Goal: Task Accomplishment & Management: Manage account settings

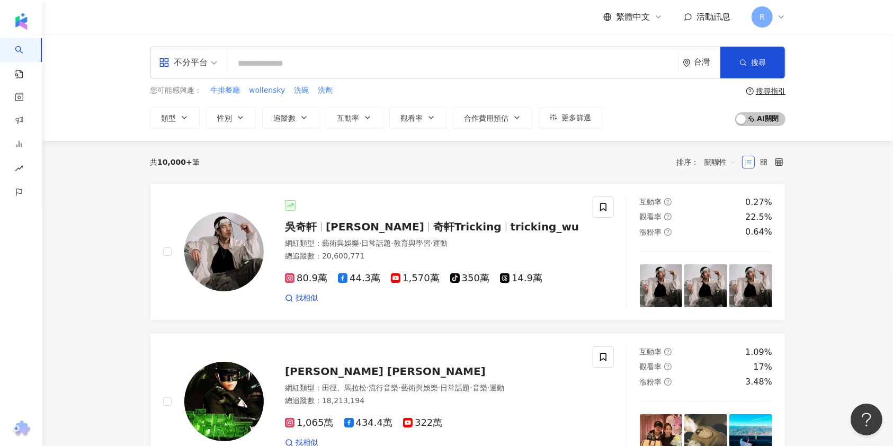
click at [707, 22] on span "活動訊息" at bounding box center [713, 17] width 34 height 10
click at [714, 15] on span "活動訊息" at bounding box center [713, 17] width 34 height 10
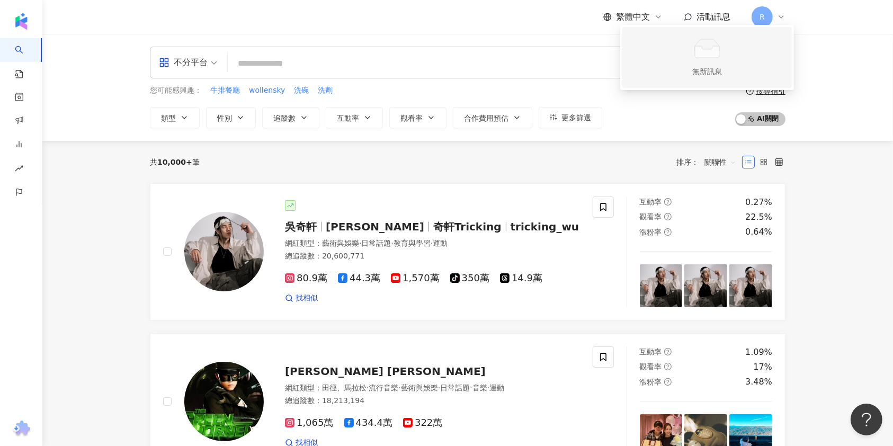
click at [666, 38] on span "無新訊息" at bounding box center [707, 57] width 157 height 51
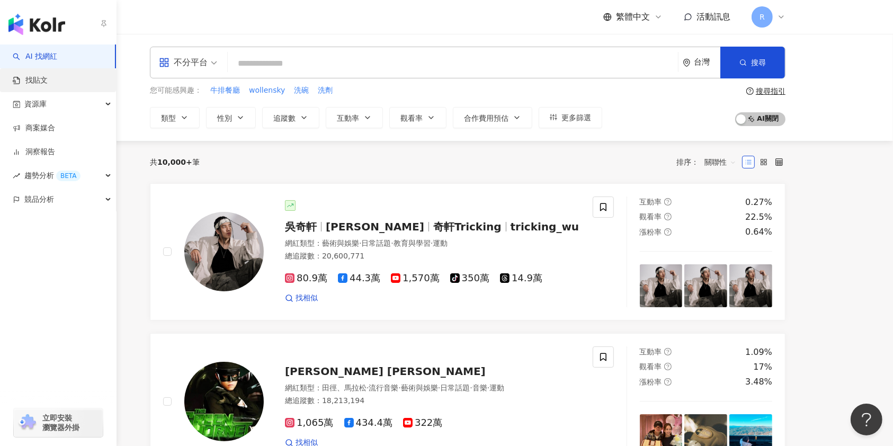
click at [41, 86] on link "找貼文" at bounding box center [30, 80] width 35 height 11
click at [47, 123] on link "商案媒合" at bounding box center [34, 128] width 42 height 11
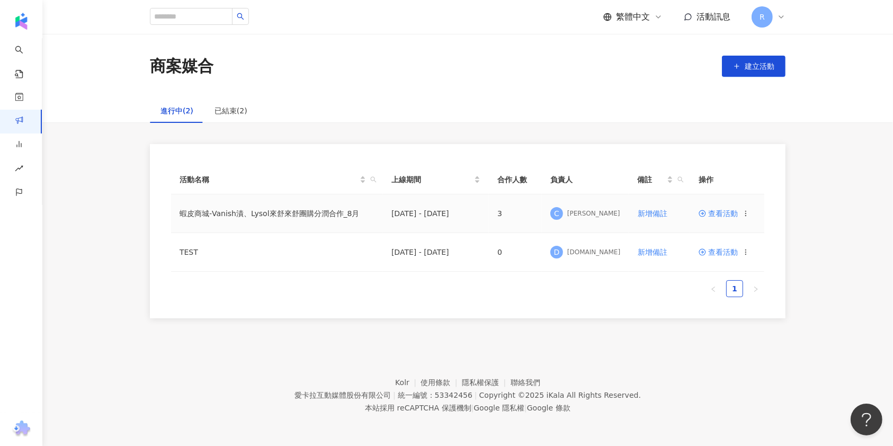
click at [720, 210] on span "查看活動" at bounding box center [718, 213] width 39 height 7
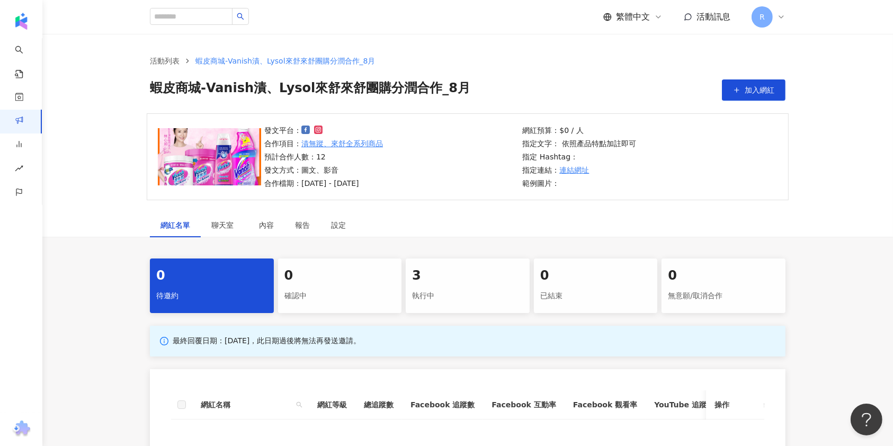
drag, startPoint x: 468, startPoint y: 280, endPoint x: 471, endPoint y: 252, distance: 28.2
click at [472, 278] on div "3" at bounding box center [467, 276] width 111 height 18
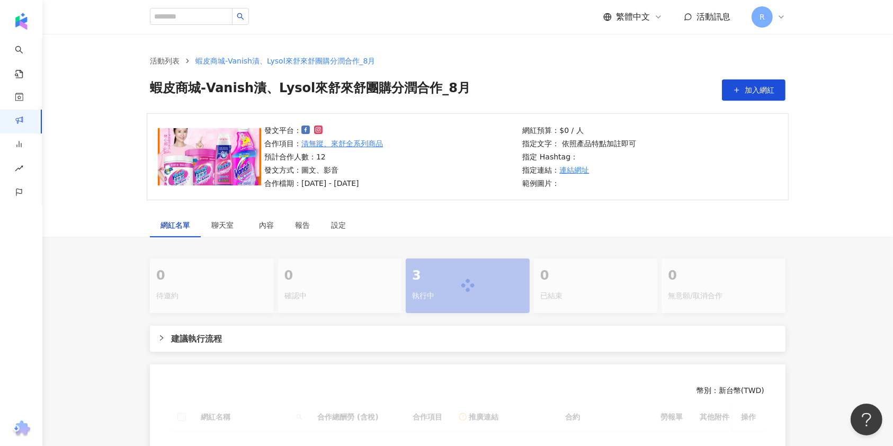
scroll to position [141, 0]
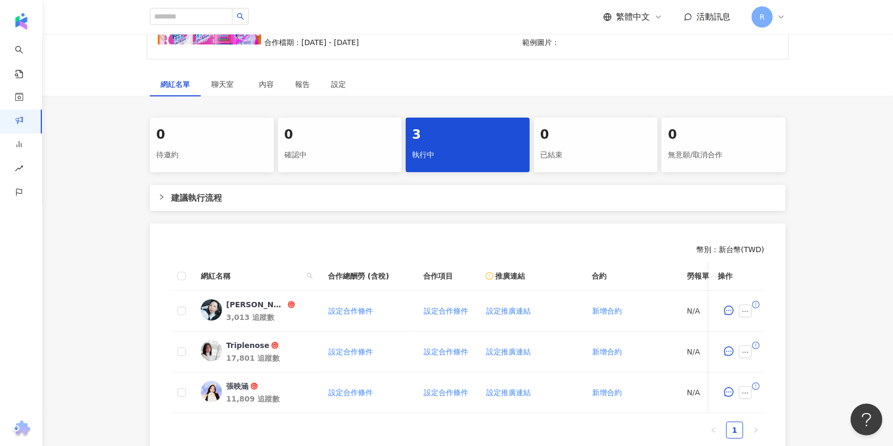
click at [191, 211] on div "0 待邀約 0 確認中 3 執行中 0 已結束 0 無意願/取消合作 建議執行流程 幣別 ： 新台幣 ( TWD ) 網紅名稱 合作總酬勞 (含稅) 合作項目…" at bounding box center [468, 289] width 678 height 342
click at [192, 197] on span "建議執行流程" at bounding box center [474, 197] width 606 height 13
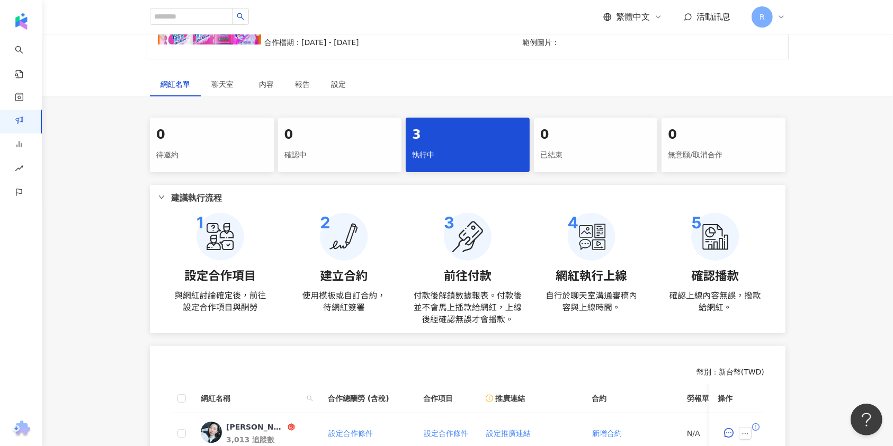
click at [192, 197] on span "建議執行流程" at bounding box center [474, 197] width 606 height 13
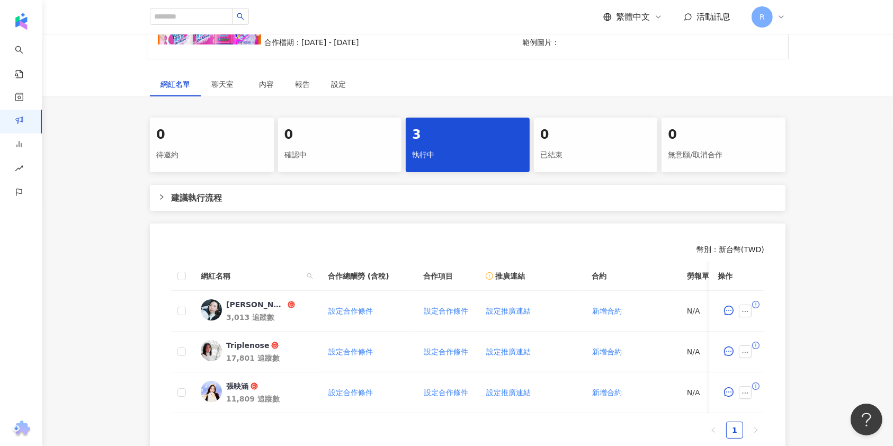
click at [219, 155] on div "待邀約" at bounding box center [211, 155] width 111 height 18
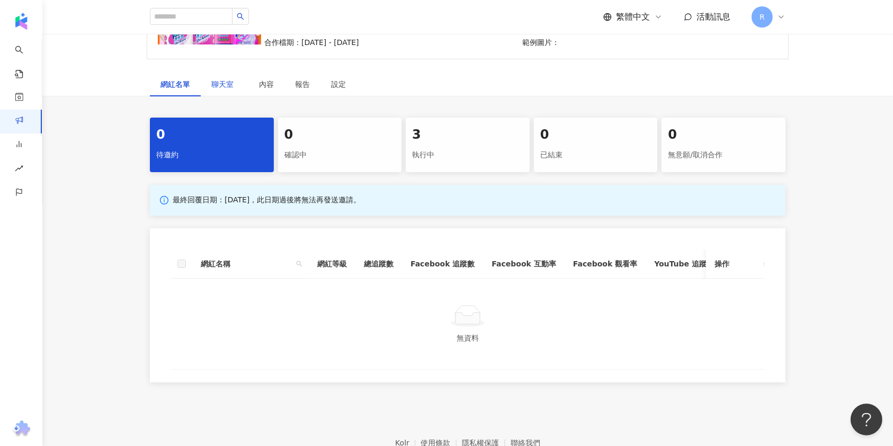
click at [225, 86] on span "聊天室" at bounding box center [224, 83] width 26 height 7
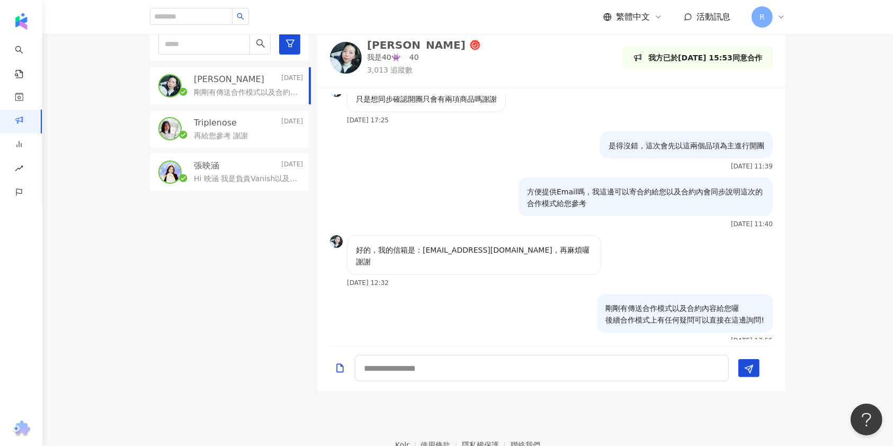
scroll to position [318, 0]
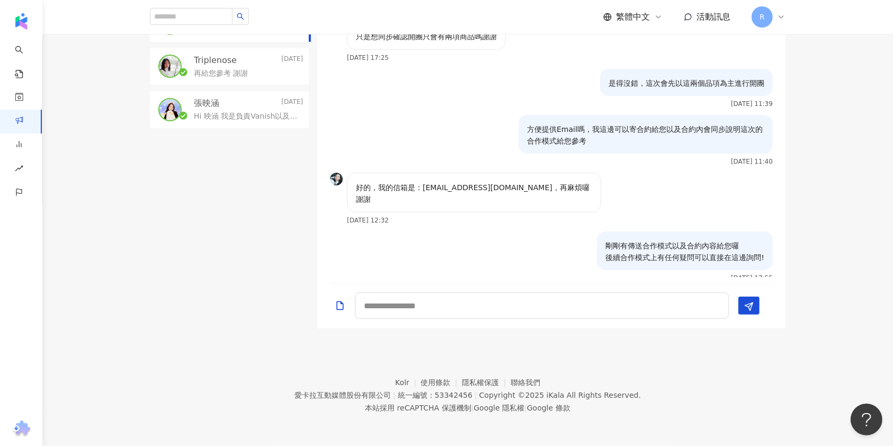
click at [64, 317] on div "目前狀態 : 0 人確認中、3 人執行中、0 人已結束、0 人無意願/取消合作 Jocelyn [DATE] 剛剛有傳送合作模式以及合約內容給您囉 後續合作模…" at bounding box center [467, 135] width 851 height 388
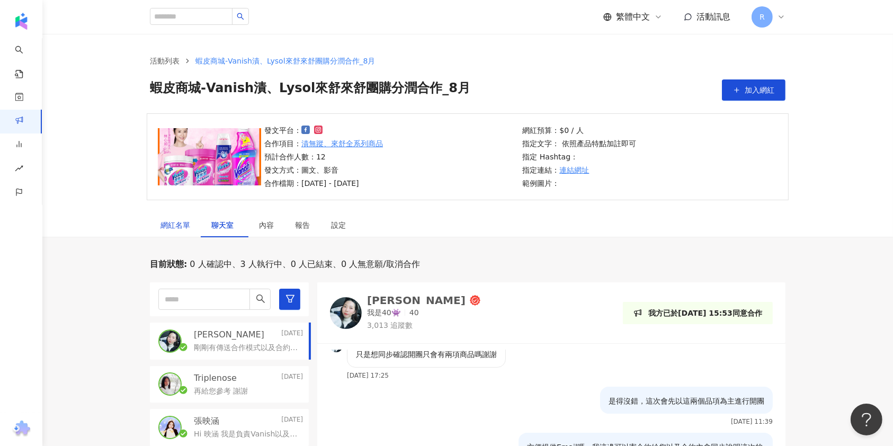
click at [181, 230] on div "網紅名單" at bounding box center [175, 225] width 30 height 12
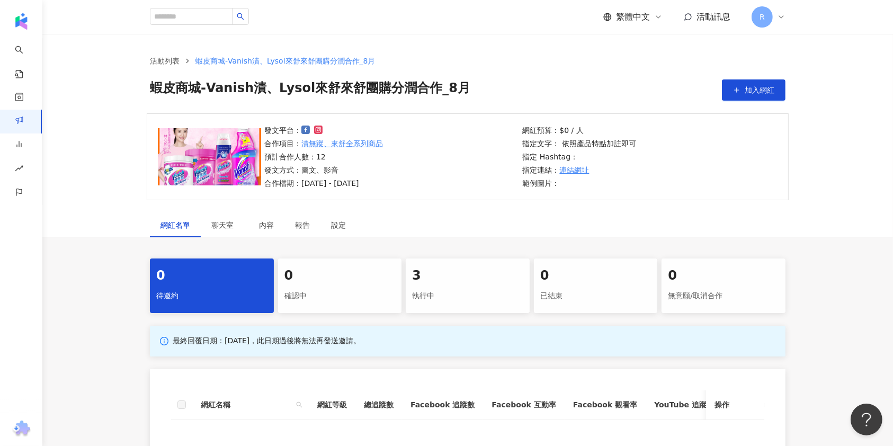
click at [343, 276] on div "0" at bounding box center [339, 276] width 111 height 18
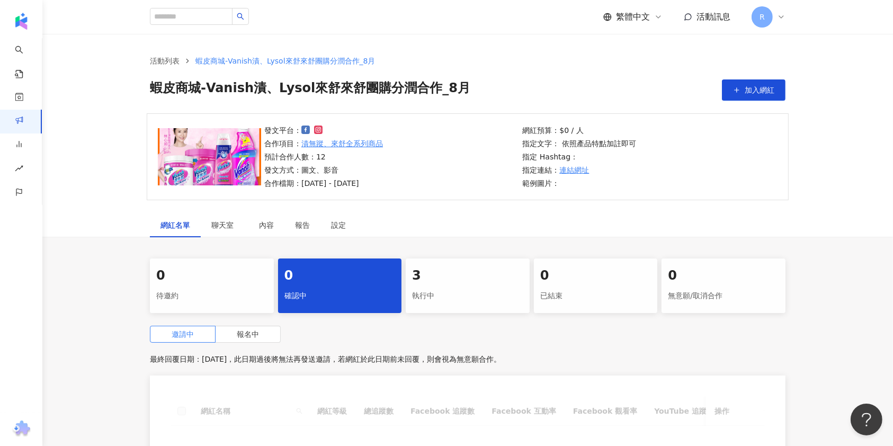
click at [466, 279] on div "3" at bounding box center [467, 276] width 111 height 18
click at [250, 266] on div "0 待邀約" at bounding box center [212, 285] width 124 height 55
click at [220, 270] on div "0" at bounding box center [211, 276] width 111 height 18
click at [484, 293] on div "執行中" at bounding box center [467, 296] width 111 height 18
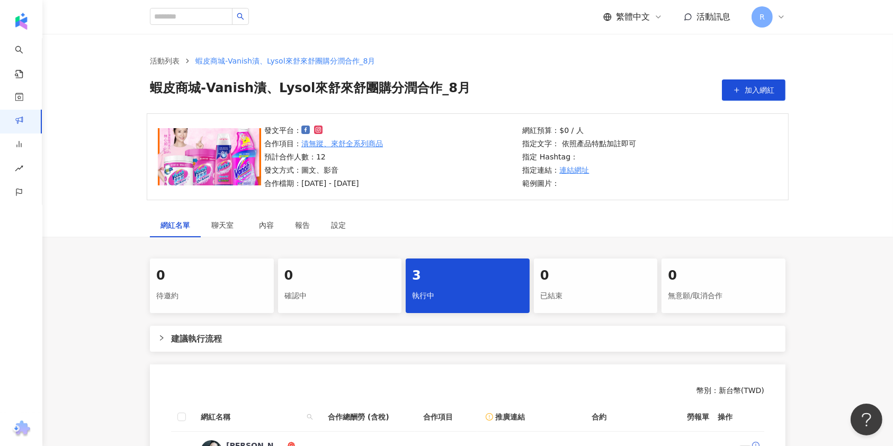
drag, startPoint x: 220, startPoint y: 262, endPoint x: 554, endPoint y: 288, distance: 335.2
click at [224, 262] on div "0 待邀約" at bounding box center [212, 285] width 124 height 55
click at [506, 283] on div "3" at bounding box center [467, 276] width 111 height 18
click at [643, 287] on div "已結束" at bounding box center [595, 296] width 111 height 18
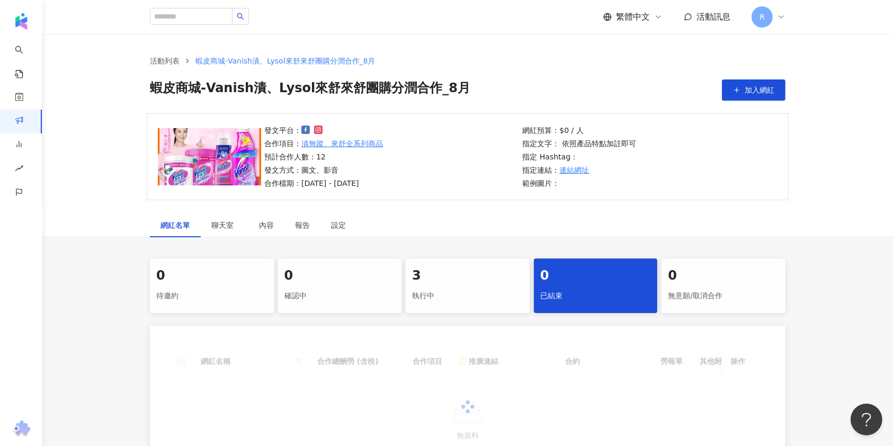
drag, startPoint x: 674, startPoint y: 284, endPoint x: 568, endPoint y: 285, distance: 106.5
click at [672, 284] on div "0" at bounding box center [723, 276] width 111 height 18
click at [568, 285] on div "0 已結束" at bounding box center [596, 285] width 124 height 55
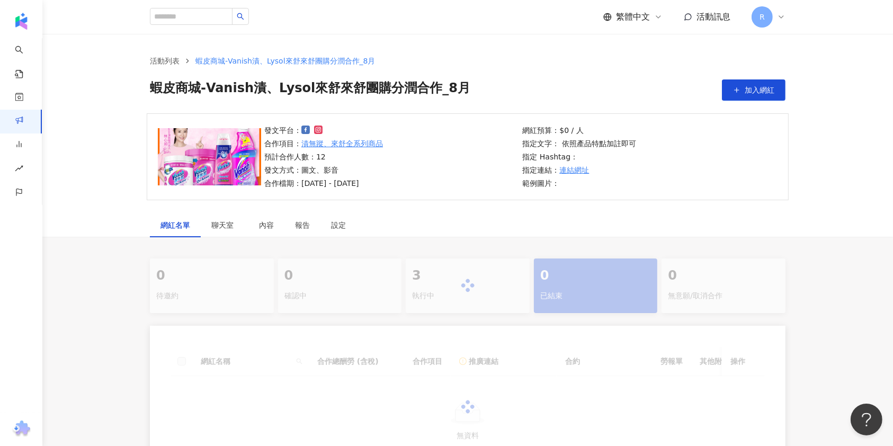
click at [477, 278] on div "0 待邀約 0 確認中 3 執行中 0 已結束 0 無意願/取消合作" at bounding box center [468, 285] width 636 height 55
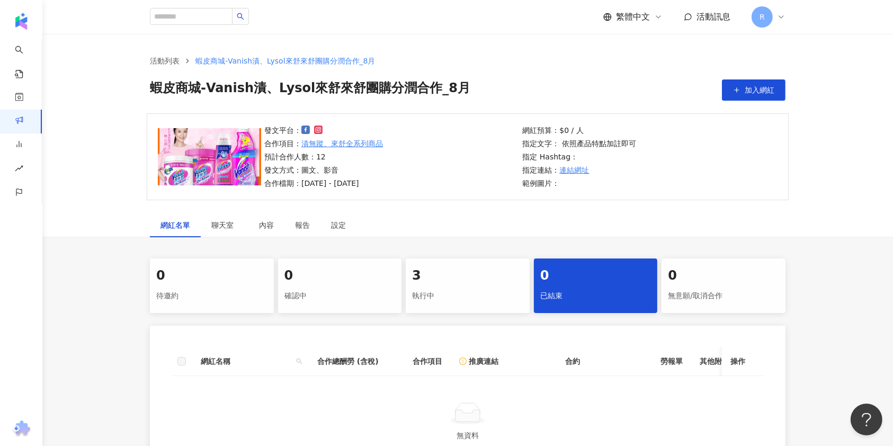
drag, startPoint x: 384, startPoint y: 273, endPoint x: 338, endPoint y: 274, distance: 45.6
click at [381, 273] on div "0" at bounding box center [339, 276] width 111 height 18
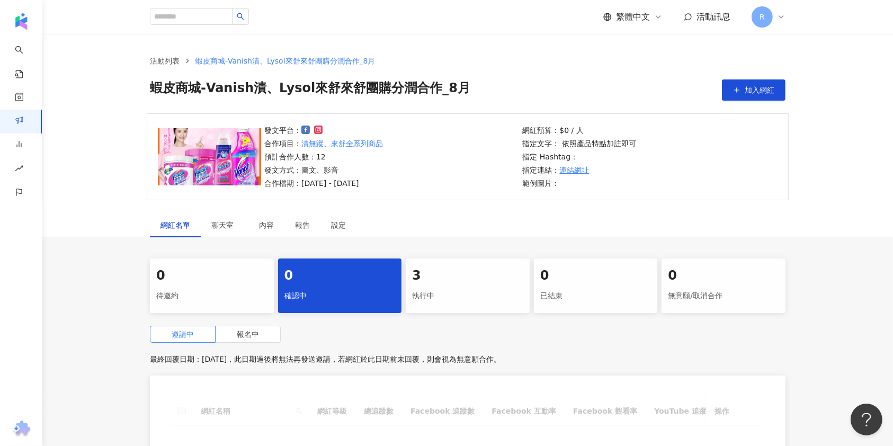
drag, startPoint x: 338, startPoint y: 274, endPoint x: 212, endPoint y: 267, distance: 126.3
click at [330, 275] on div "0" at bounding box center [339, 276] width 111 height 18
click at [178, 263] on div "0 待邀約" at bounding box center [212, 285] width 124 height 55
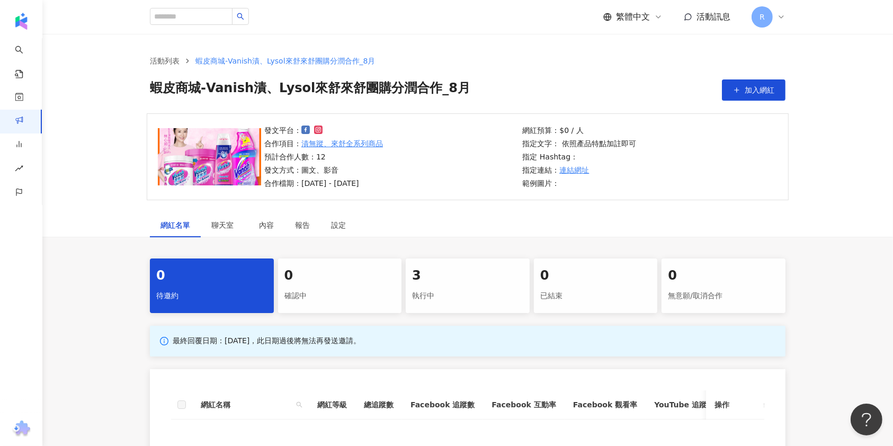
click at [488, 277] on div "3" at bounding box center [467, 276] width 111 height 18
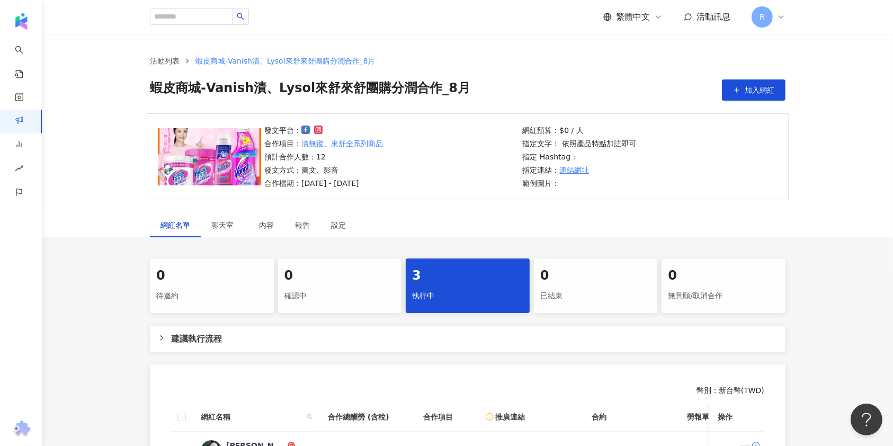
click at [193, 271] on div "0" at bounding box center [211, 276] width 111 height 18
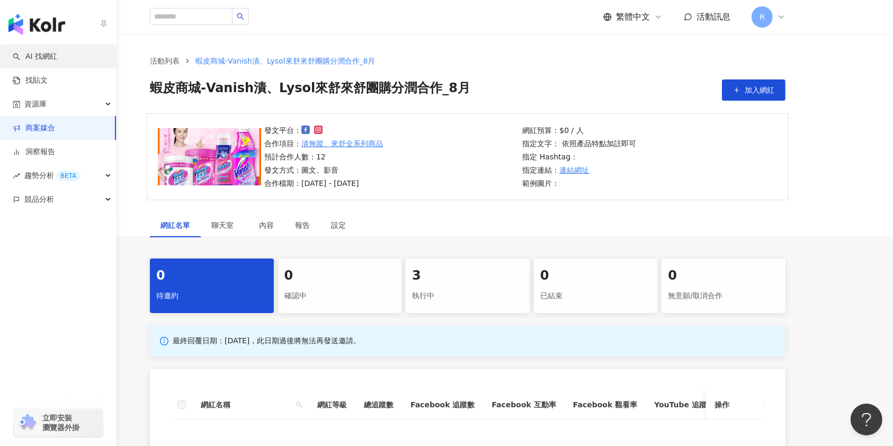
click at [15, 58] on link "AI 找網紅" at bounding box center [35, 56] width 44 height 11
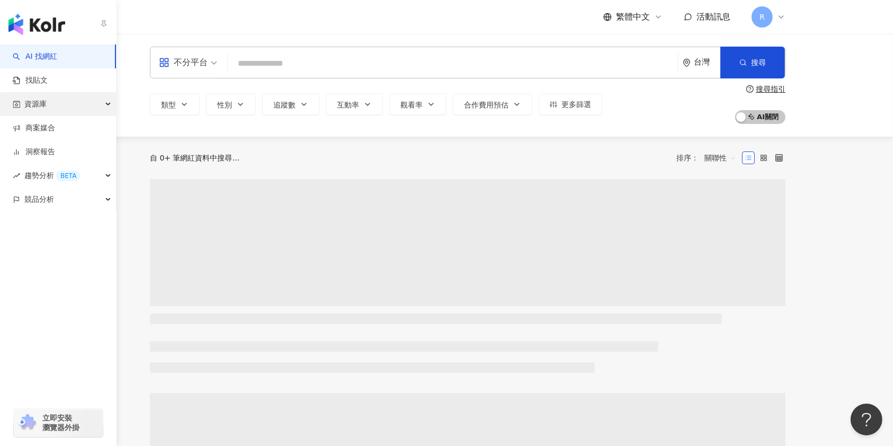
click at [26, 102] on span "資源庫" at bounding box center [35, 104] width 22 height 24
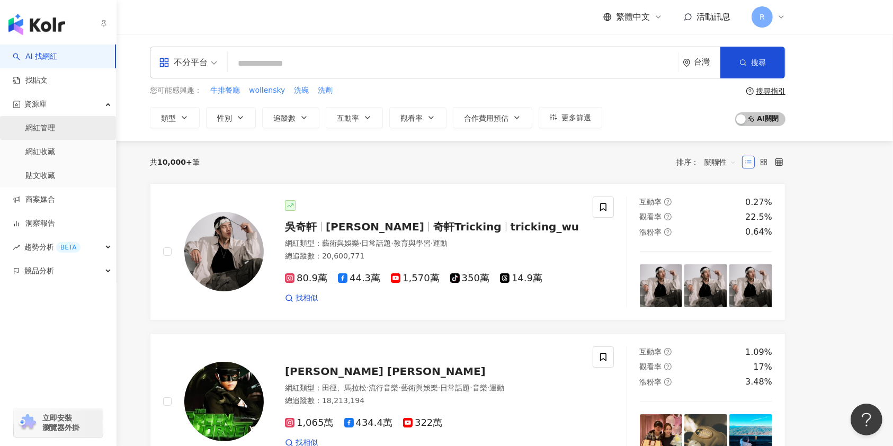
click at [55, 132] on link "網紅管理" at bounding box center [40, 128] width 30 height 11
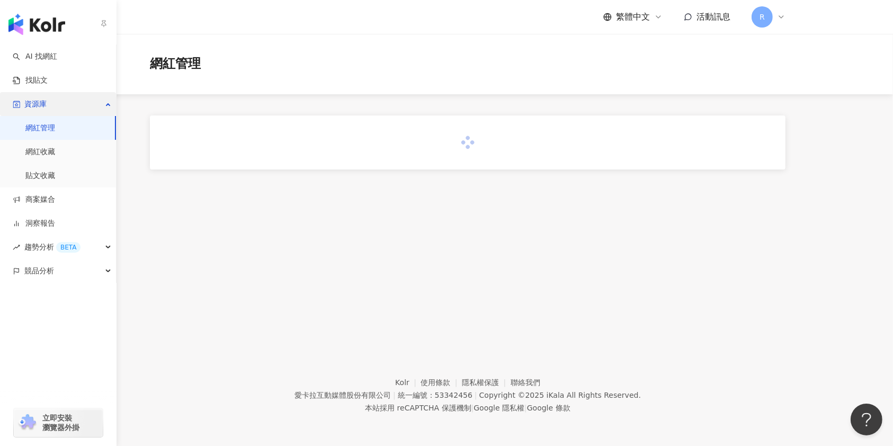
click at [76, 105] on div "資源庫" at bounding box center [58, 104] width 116 height 24
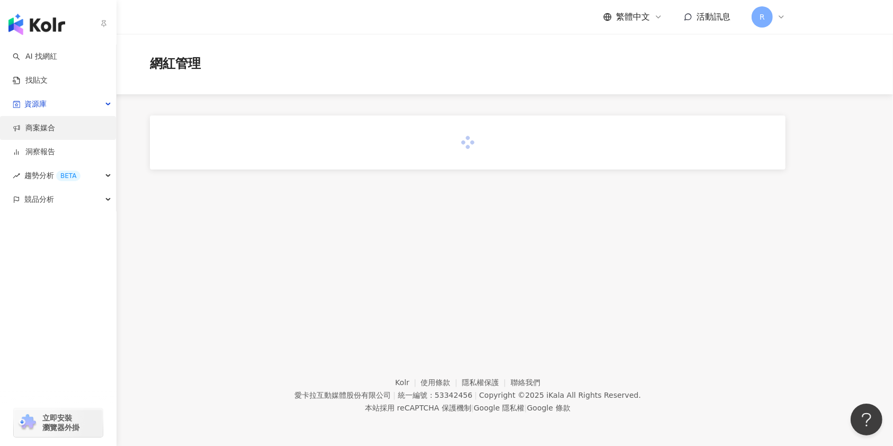
click at [55, 129] on link "商案媒合" at bounding box center [34, 128] width 42 height 11
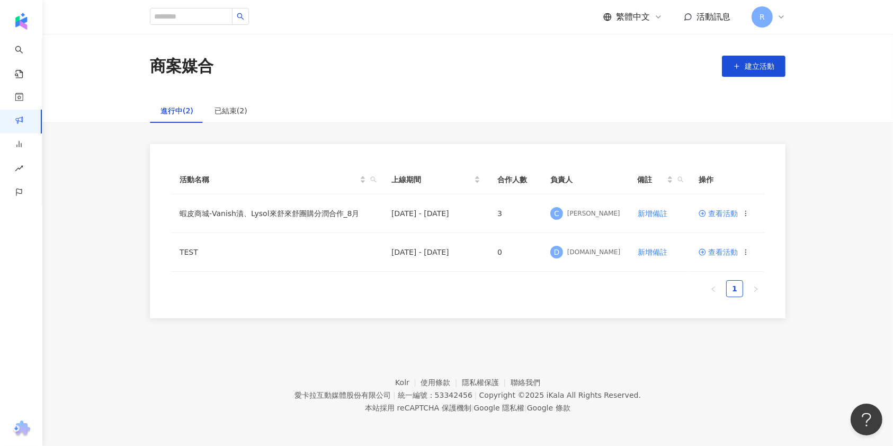
click at [692, 68] on div "商案媒合 建立活動" at bounding box center [468, 66] width 678 height 22
click at [717, 223] on td "查看活動" at bounding box center [727, 213] width 74 height 39
click at [719, 210] on span "查看活動" at bounding box center [718, 213] width 39 height 7
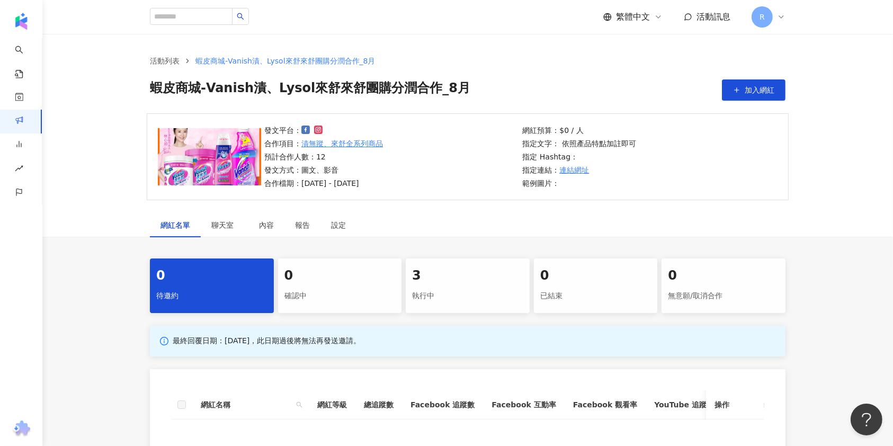
click at [422, 306] on div "3 執行中" at bounding box center [468, 285] width 124 height 55
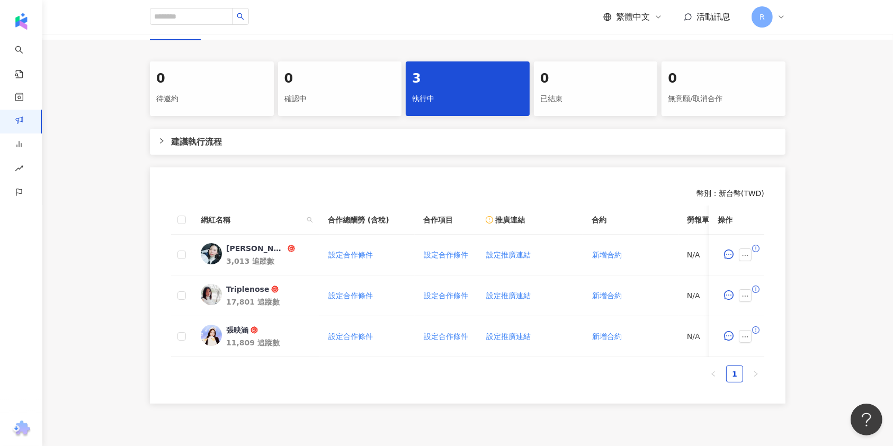
scroll to position [282, 0]
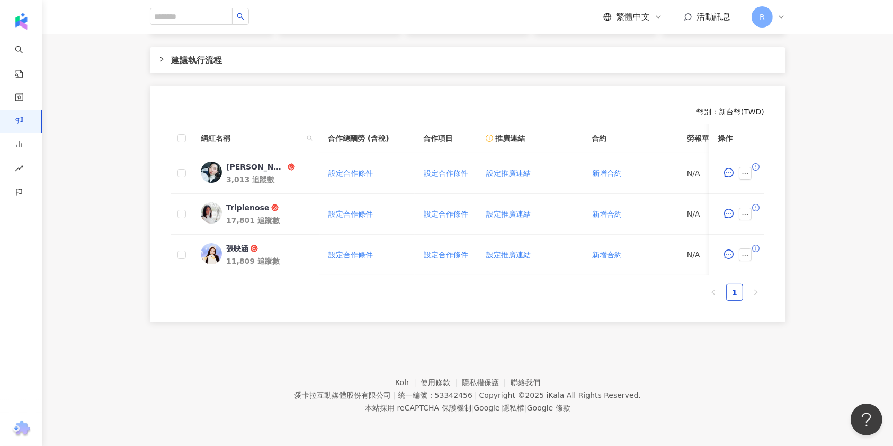
click at [506, 67] on div "建議執行流程" at bounding box center [468, 60] width 636 height 26
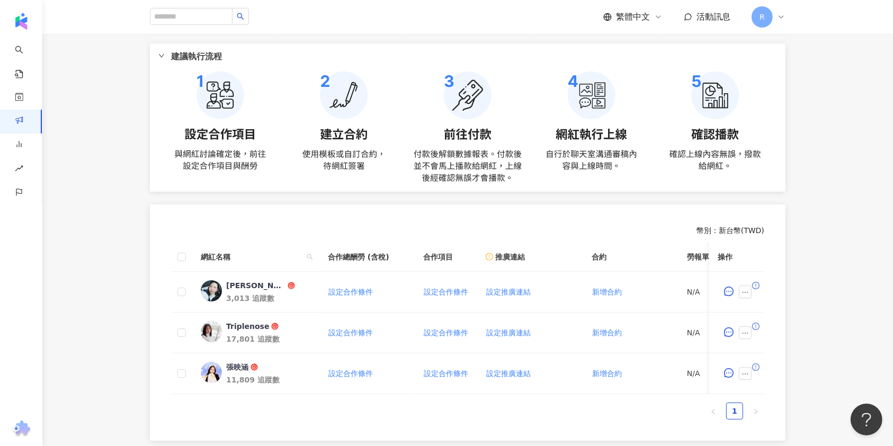
click at [484, 61] on span "建議執行流程" at bounding box center [474, 56] width 606 height 13
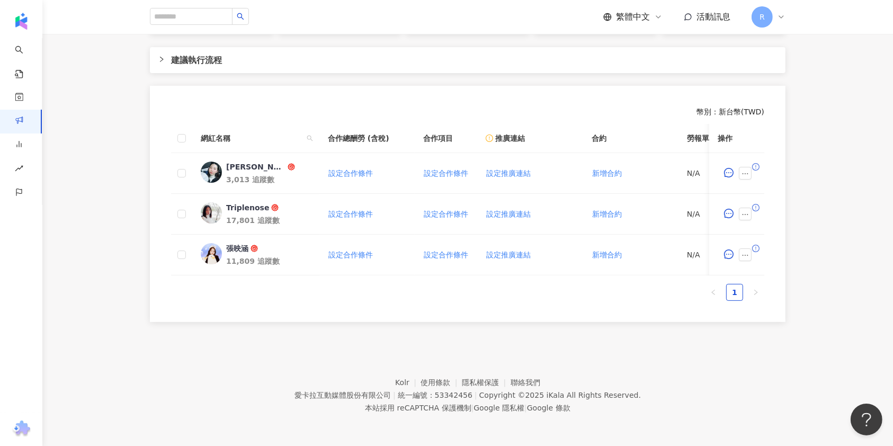
click at [618, 112] on div "幣別 ： 新台幣 ( TWD )" at bounding box center [467, 112] width 593 height 11
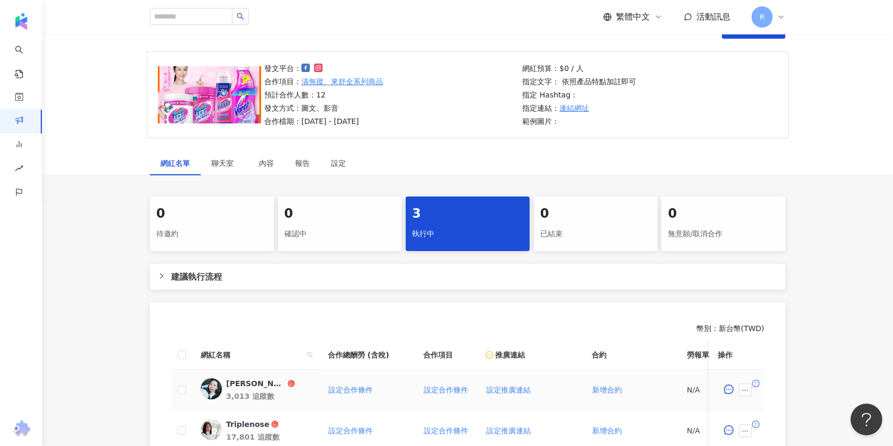
scroll to position [0, 0]
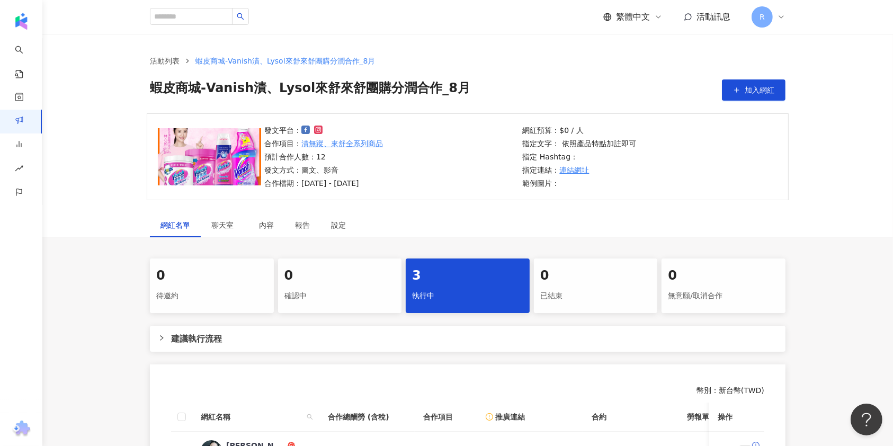
drag, startPoint x: 601, startPoint y: 279, endPoint x: 683, endPoint y: 282, distance: 82.1
click at [600, 279] on div "0" at bounding box center [595, 276] width 111 height 18
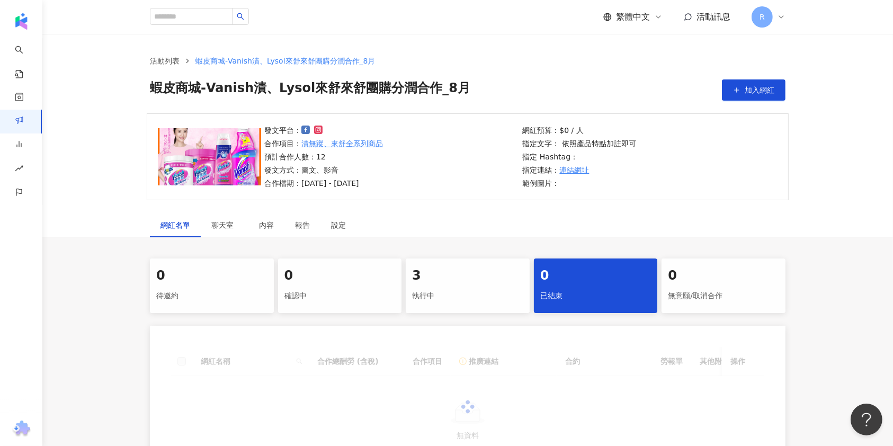
click at [773, 284] on div "0 待邀約 0 確認中 3 執行中 0 已結束 0 無意願/取消合作" at bounding box center [468, 285] width 636 height 55
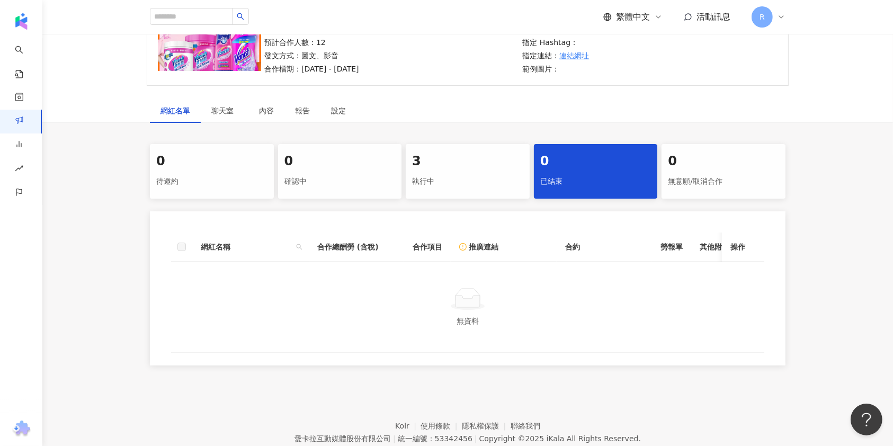
scroll to position [168, 0]
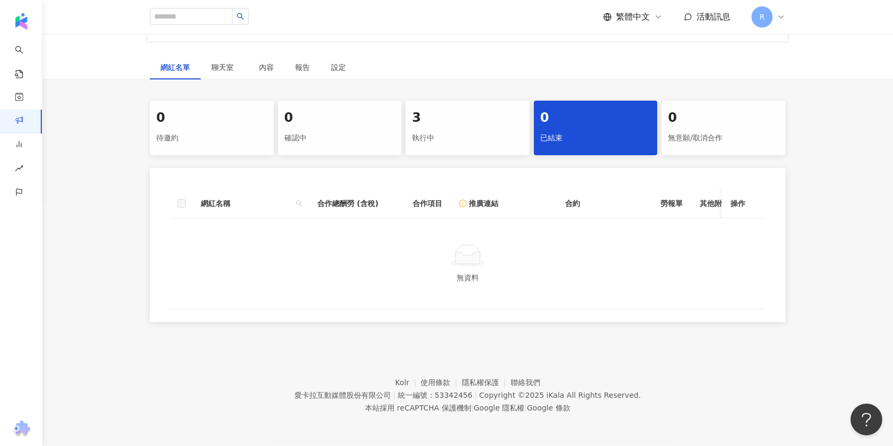
click at [424, 72] on div "網紅名單 聊天室 內容 報告 設定 0 待邀約 0 確認中 3 執行中 0 已結束 0 無意願/取消合作 網紅名稱 合作總酬勞 (含稅) 合作項目 推廣連結 …" at bounding box center [467, 191] width 851 height 273
click at [437, 148] on div "0 待邀約 0 確認中 3 執行中 0 已結束 0 無意願/取消合作 網紅名稱 合作總酬勞 (含稅) 合作項目 推廣連結 合約 勞報單 其他附件 上線連結 領…" at bounding box center [468, 211] width 678 height 221
click at [435, 144] on div "3 執行中" at bounding box center [468, 128] width 124 height 55
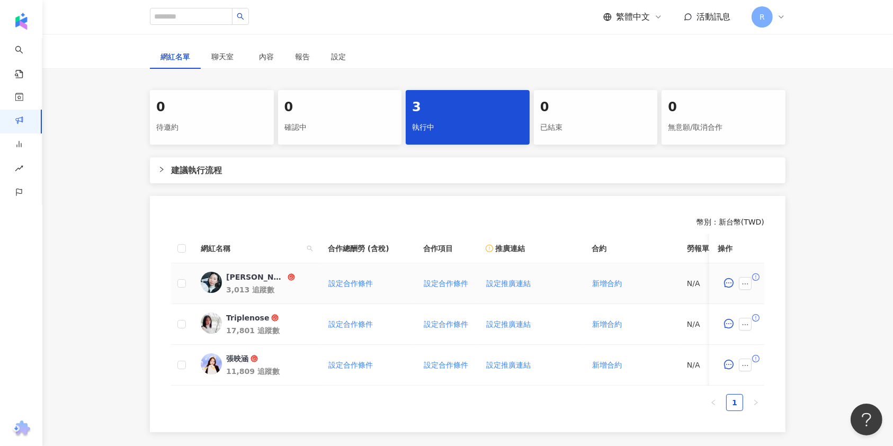
click at [276, 278] on span "[PERSON_NAME]" at bounding box center [260, 277] width 69 height 11
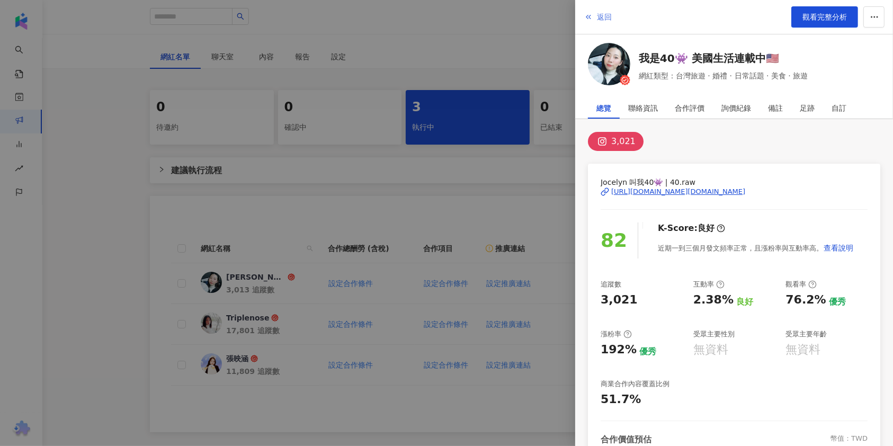
click at [593, 17] on button "返回" at bounding box center [598, 16] width 29 height 21
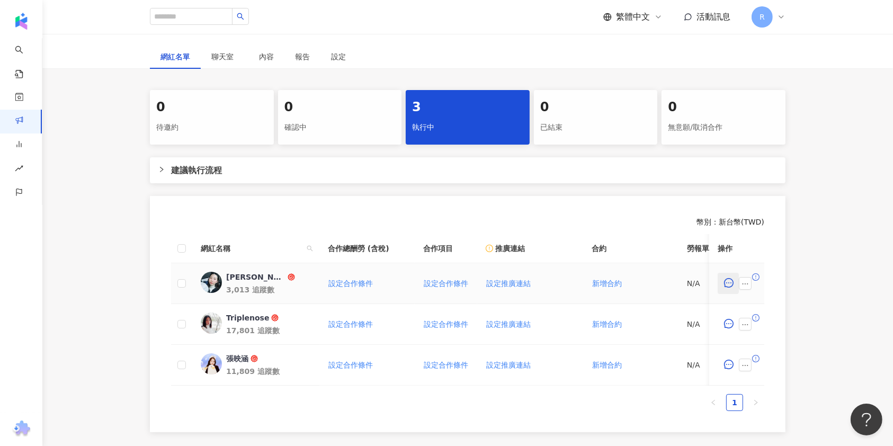
click at [731, 285] on icon "message" at bounding box center [729, 283] width 10 height 10
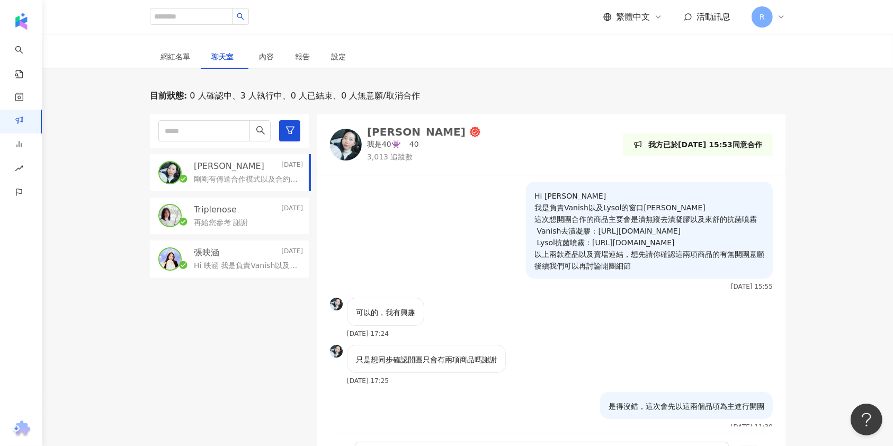
scroll to position [174, 0]
